Goal: Find specific page/section: Find specific page/section

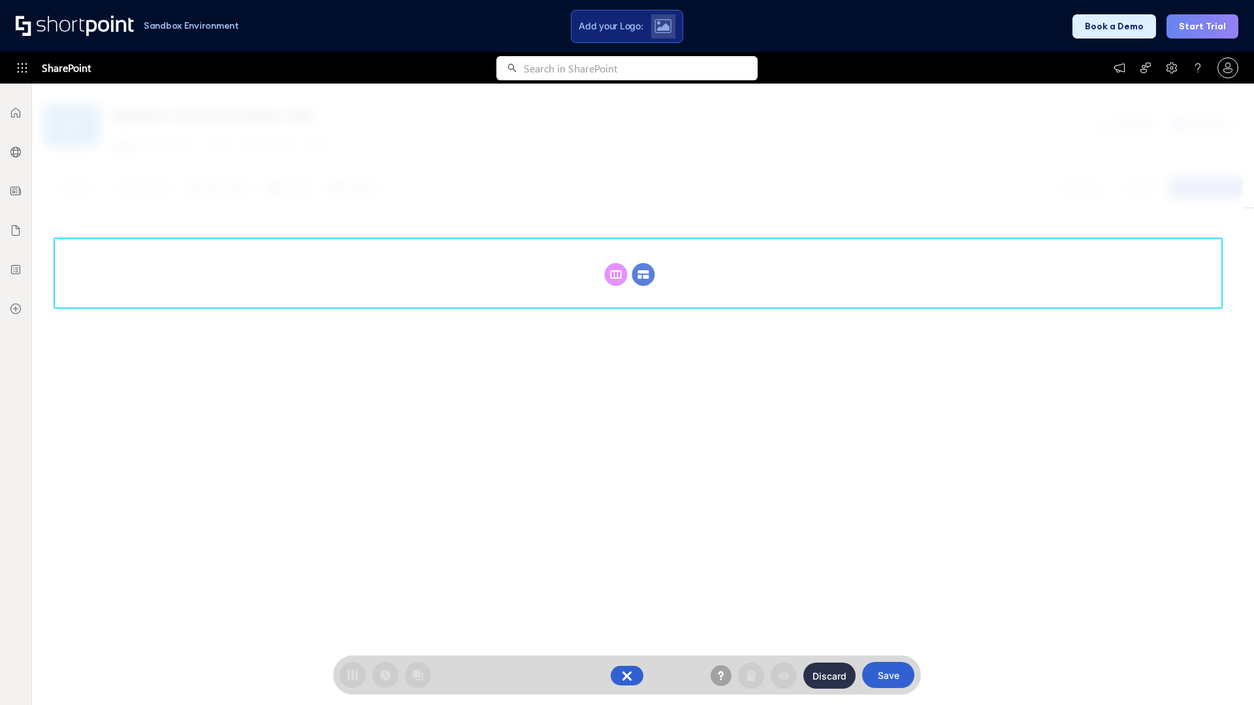
scroll to position [180, 0]
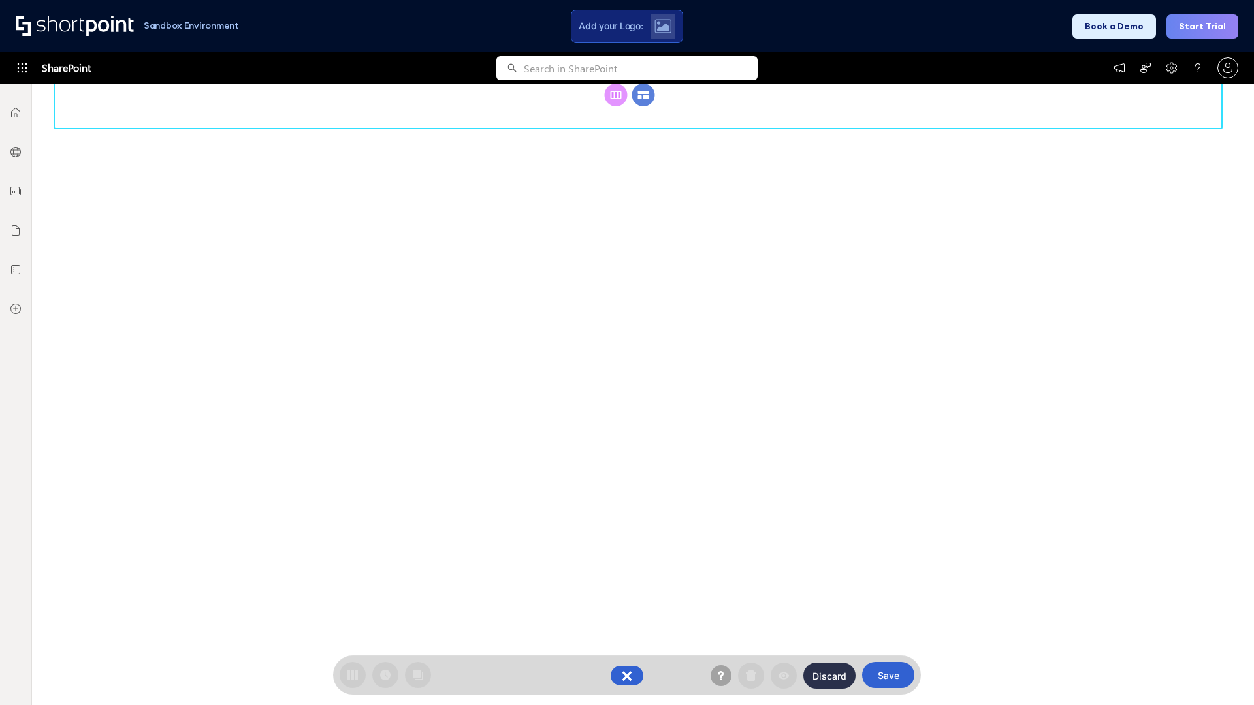
click at [643, 106] on circle at bounding box center [643, 95] width 23 height 23
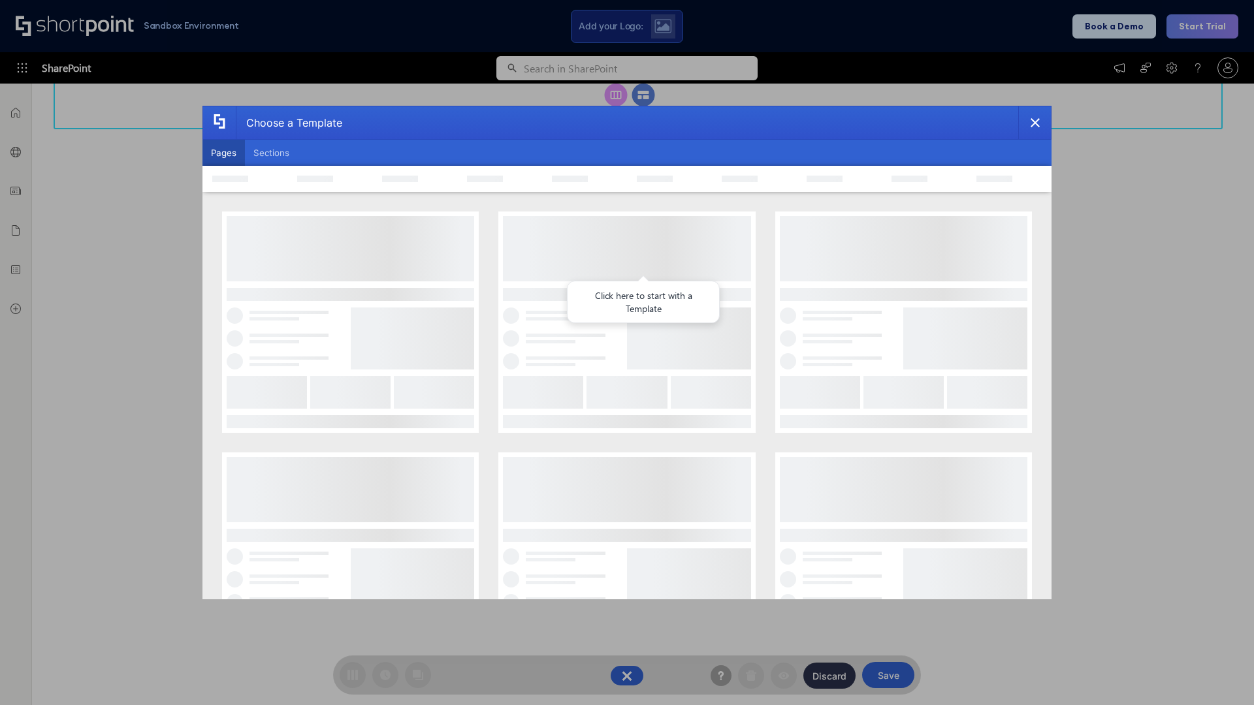
scroll to position [0, 0]
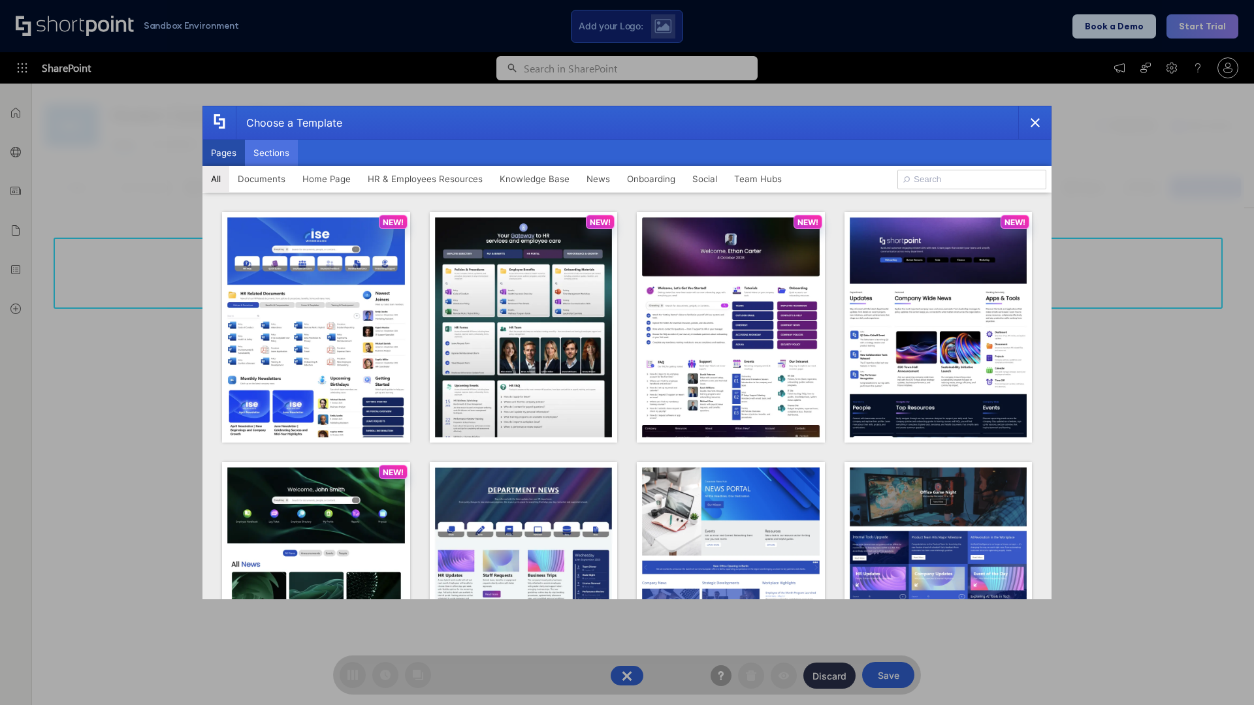
click at [271, 153] on button "Sections" at bounding box center [271, 153] width 53 height 26
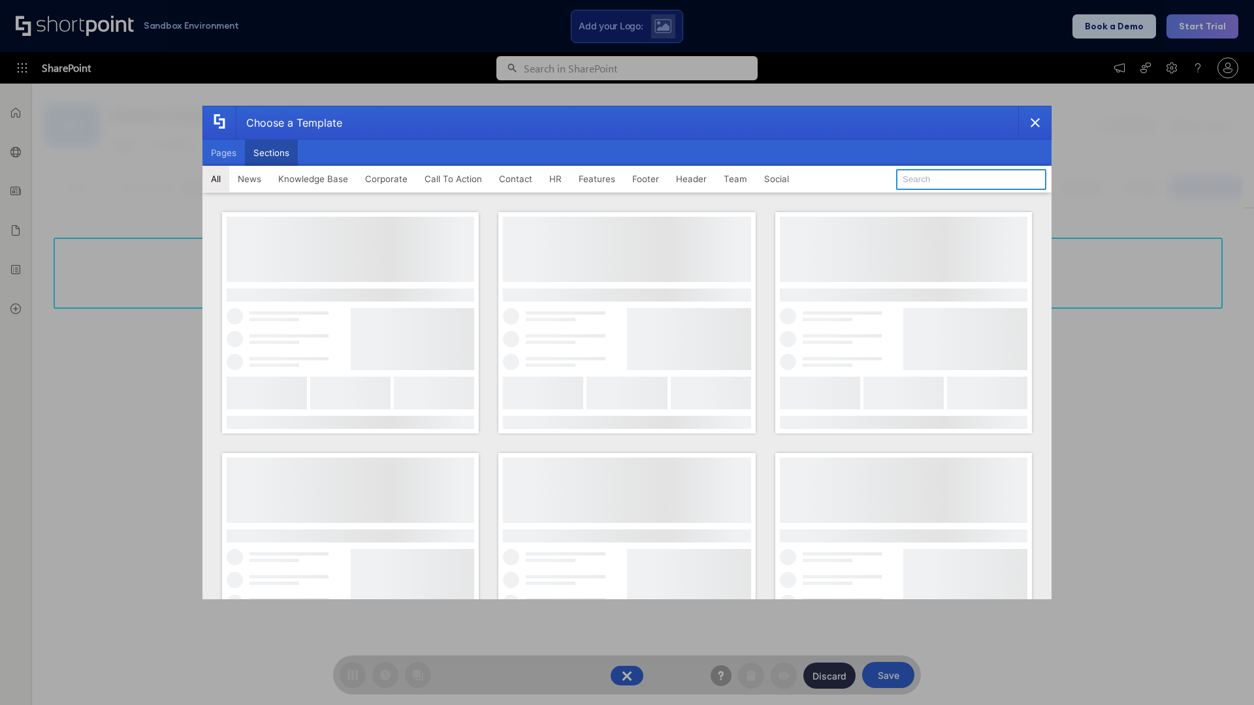
type input "FAQ 4"
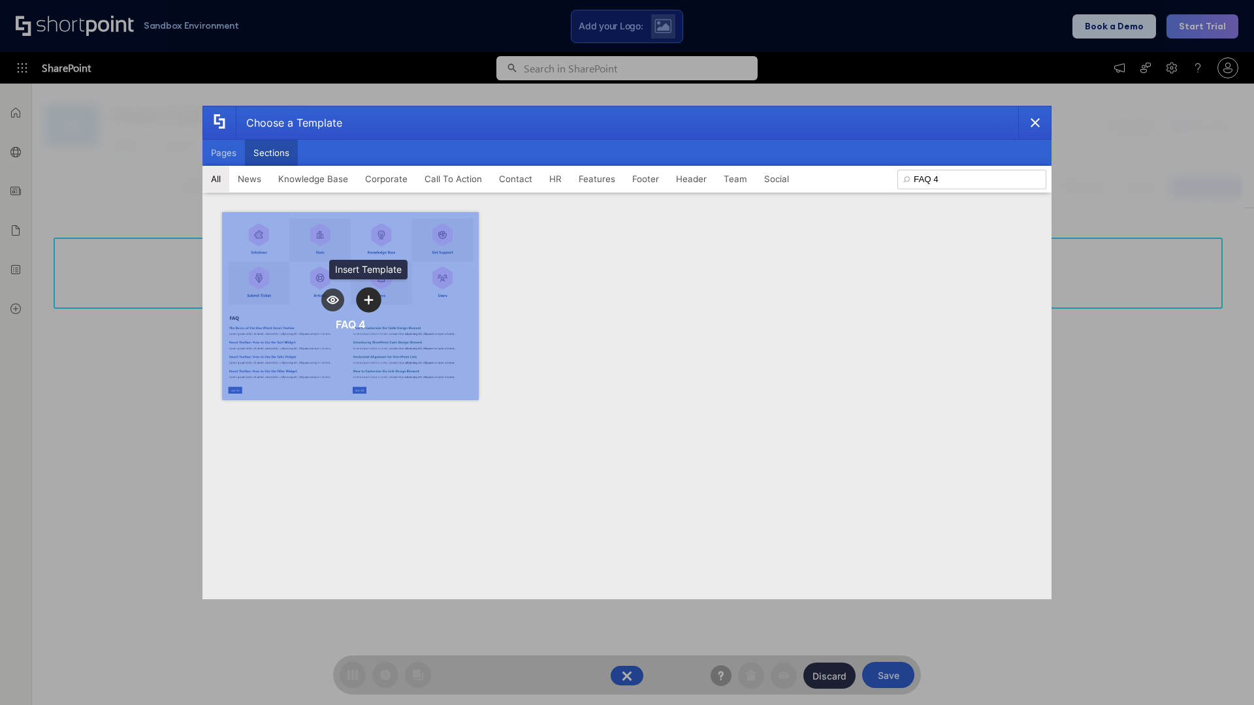
click at [368, 300] on icon "template selector" at bounding box center [368, 299] width 9 height 9
